Goal: Information Seeking & Learning: Learn about a topic

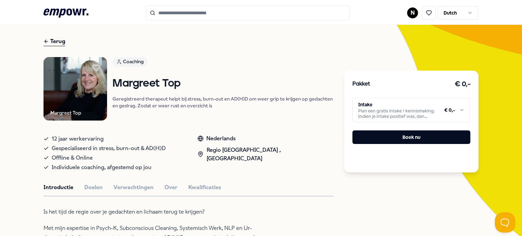
scroll to position [19, 0]
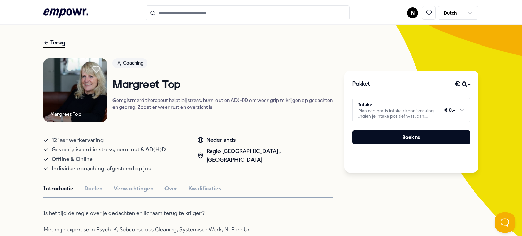
drag, startPoint x: 181, startPoint y: 130, endPoint x: 151, endPoint y: 140, distance: 31.3
click at [151, 140] on div "12 jaar werkervaring" at bounding box center [113, 141] width 140 height 10
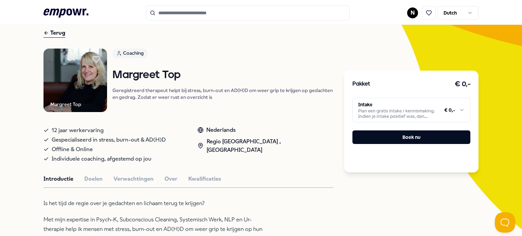
scroll to position [0, 0]
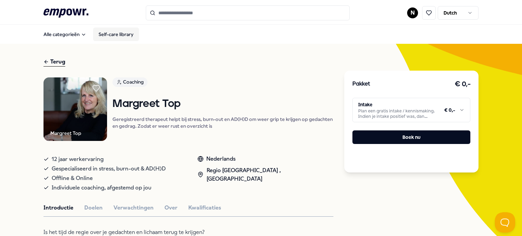
click at [109, 31] on link "Self-care library" at bounding box center [116, 35] width 46 height 14
click at [228, 14] on input "Search for products, categories or subcategories" at bounding box center [248, 12] width 204 height 15
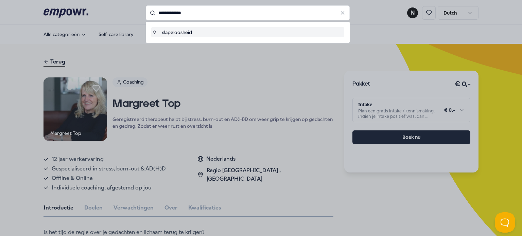
type input "**********"
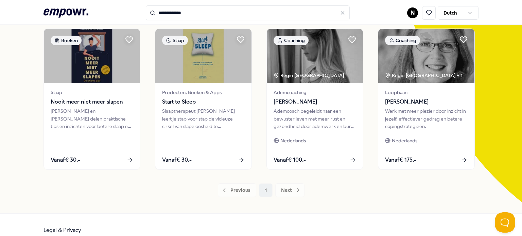
scroll to position [53, 0]
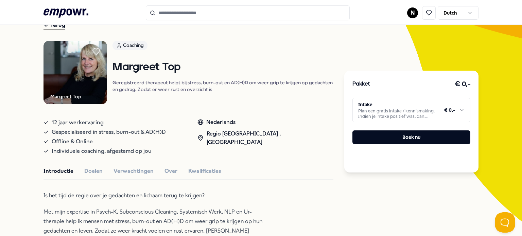
scroll to position [37, 0]
click at [89, 172] on button "Doelen" at bounding box center [93, 171] width 18 height 9
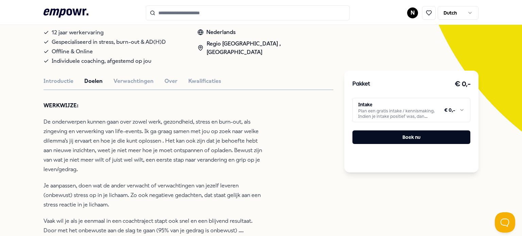
scroll to position [127, 0]
